Goal: Task Accomplishment & Management: Manage account settings

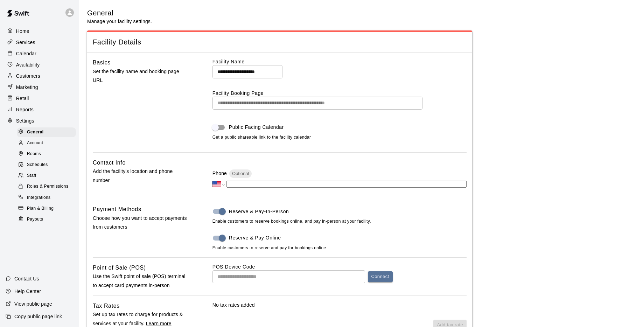
select select "**"
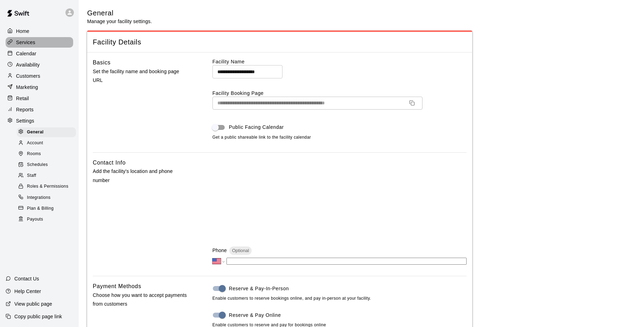
click at [30, 39] on p "Services" at bounding box center [25, 42] width 19 height 7
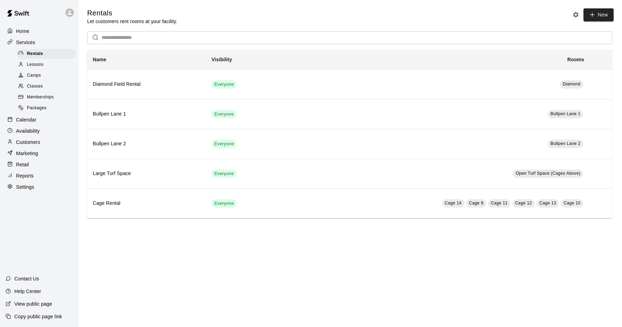
click at [34, 62] on span "Lessons" at bounding box center [35, 64] width 17 height 7
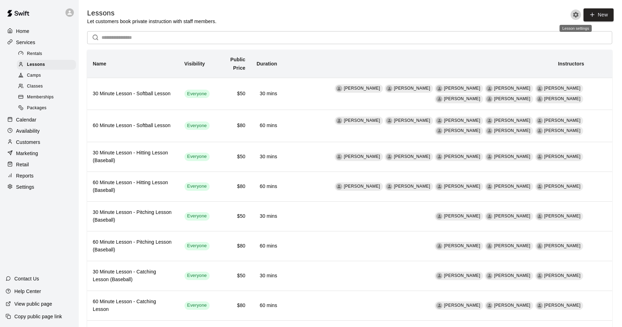
click at [578, 16] on icon "Lesson settings" at bounding box center [575, 14] width 7 height 7
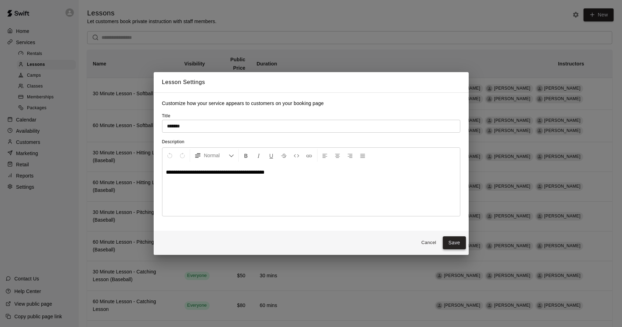
click at [462, 239] on button "Save" at bounding box center [453, 242] width 23 height 13
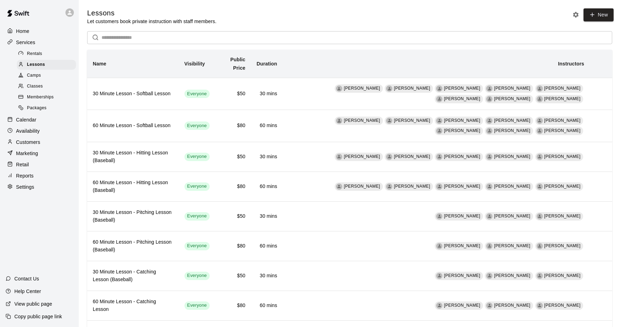
click at [34, 43] on p "Services" at bounding box center [25, 42] width 19 height 7
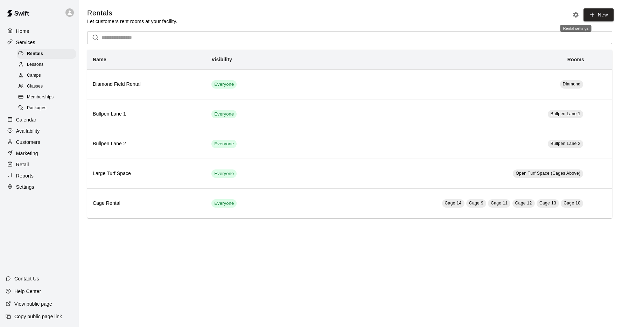
click at [575, 12] on icon "Rental settings" at bounding box center [575, 14] width 7 height 7
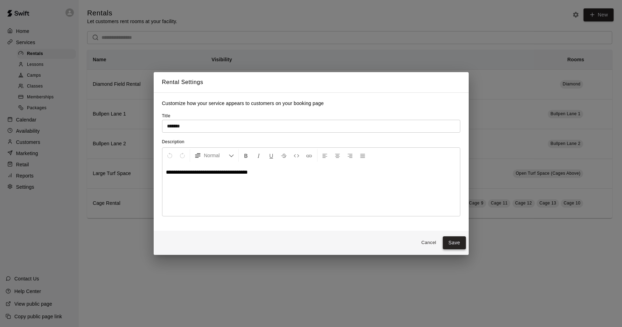
click at [456, 243] on button "Save" at bounding box center [453, 242] width 23 height 13
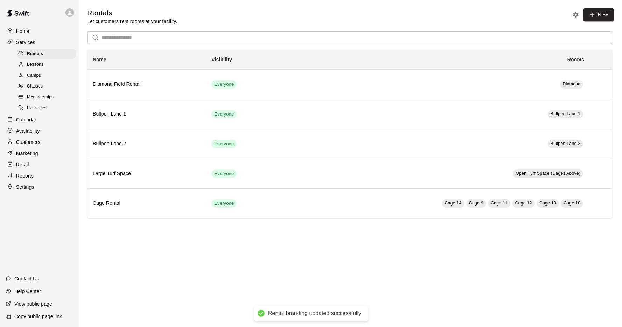
click at [44, 66] on div "Lessons" at bounding box center [46, 65] width 59 height 10
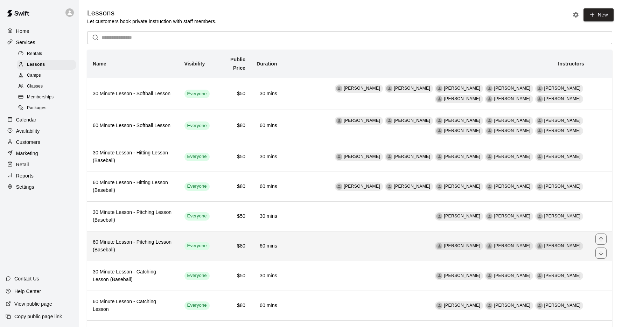
click at [134, 237] on th "60 Minute Lesson - Pitching Lesson (Baseball)" at bounding box center [133, 246] width 92 height 30
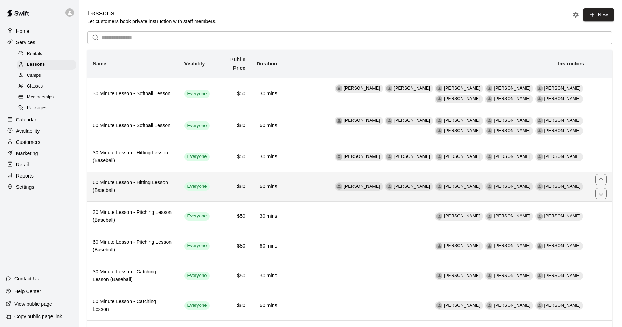
click at [128, 189] on h6 "60 Minute Lesson - Hitting Lesson (Baseball)" at bounding box center [133, 186] width 80 height 15
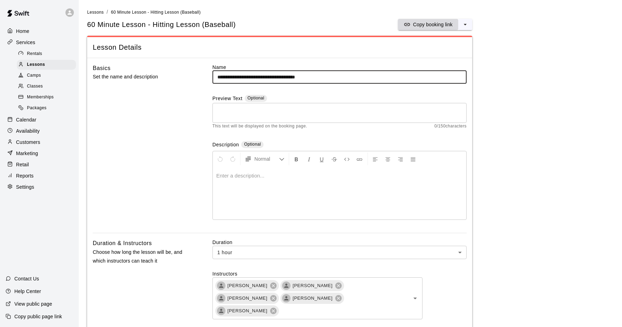
click at [451, 26] on p "Copy booking link" at bounding box center [433, 24] width 40 height 7
